Goal: Browse casually

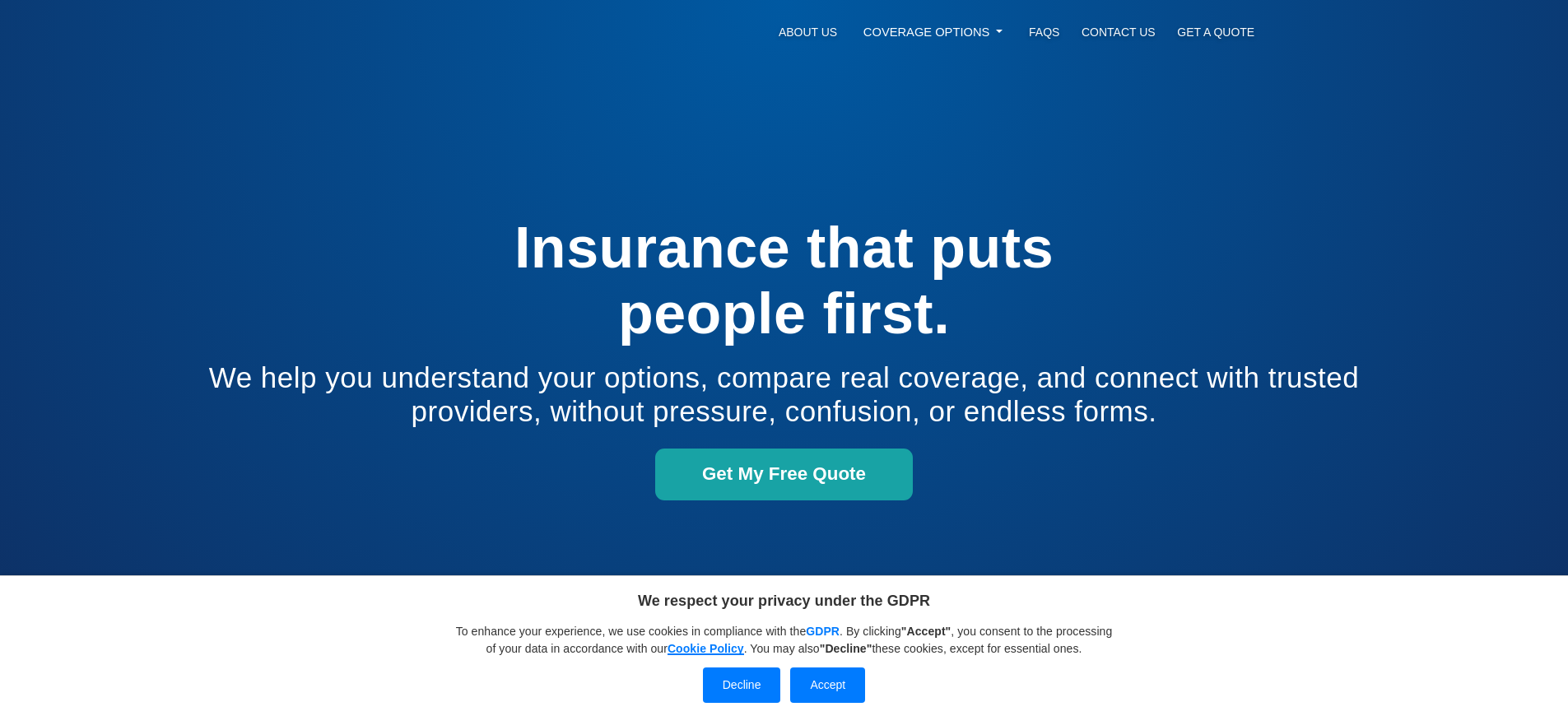
click at [744, 642] on link "Cookie Policy" at bounding box center [705, 648] width 76 height 13
click at [827, 685] on button "Accept" at bounding box center [828, 685] width 75 height 36
